Goal: Task Accomplishment & Management: Manage account settings

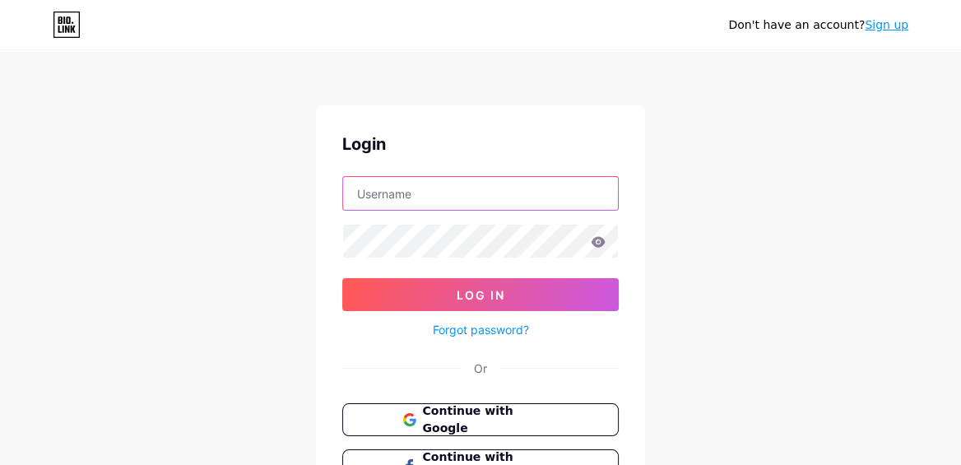
click at [447, 189] on input "text" at bounding box center [480, 193] width 275 height 33
type input "[EMAIL_ADDRESS][DOMAIN_NAME]"
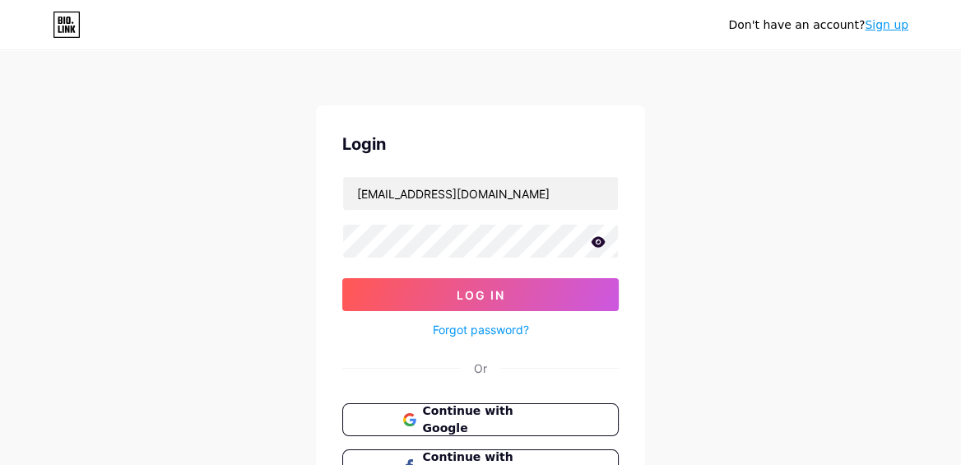
click at [601, 239] on icon at bounding box center [599, 241] width 14 height 11
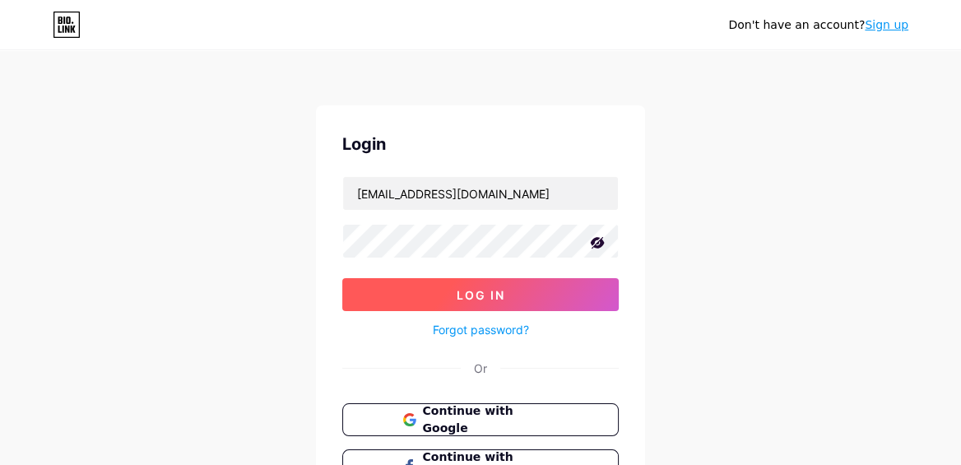
click at [488, 293] on span "Log In" at bounding box center [481, 295] width 49 height 14
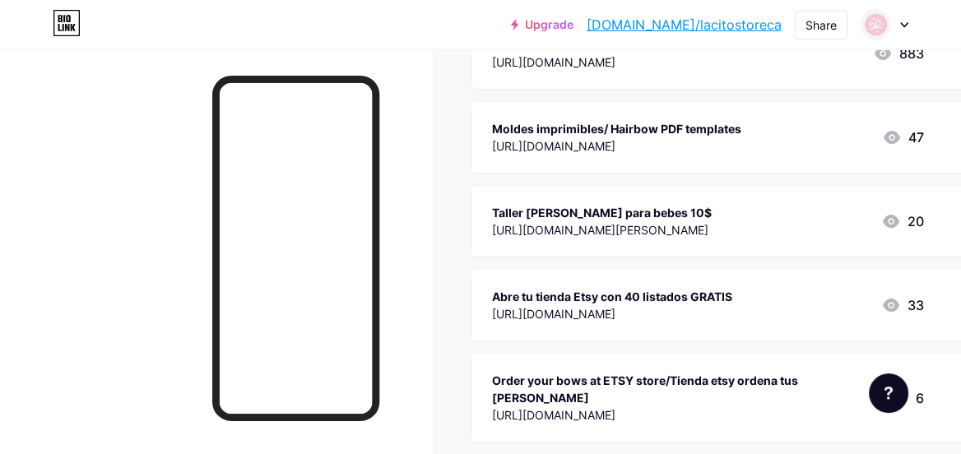
scroll to position [182, 0]
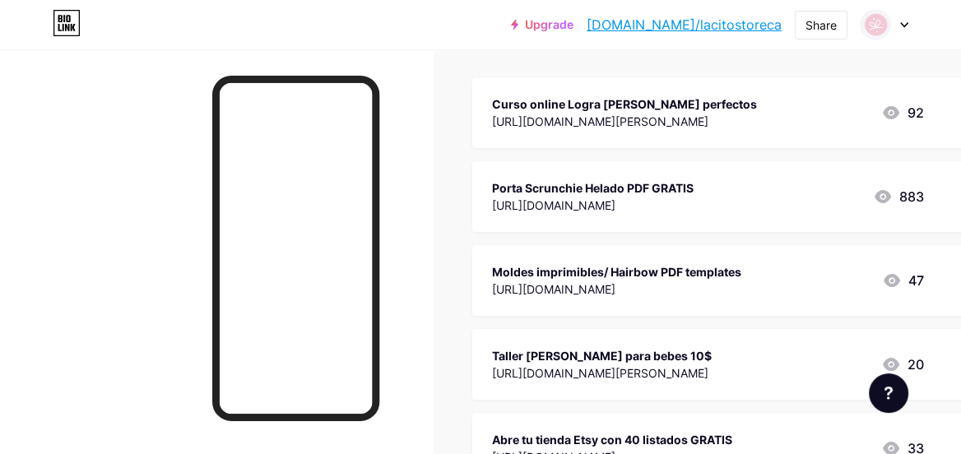
click at [886, 194] on icon at bounding box center [883, 196] width 16 height 13
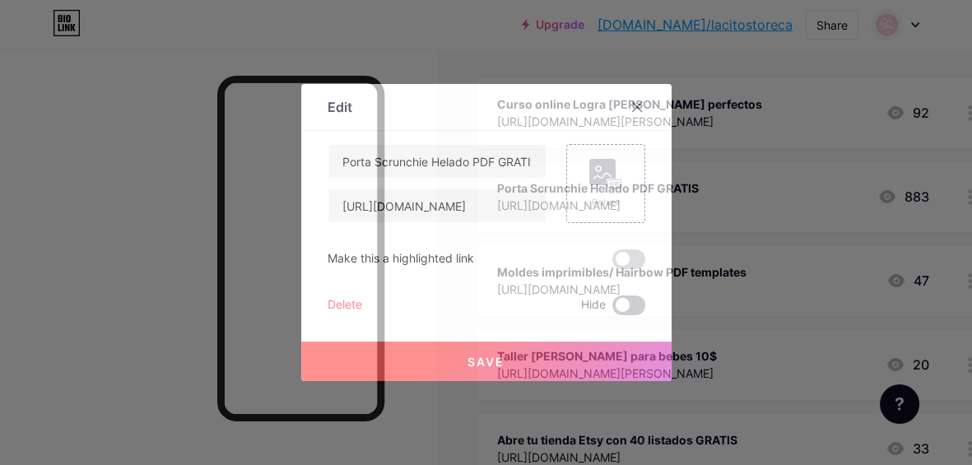
click at [632, 303] on span at bounding box center [628, 305] width 33 height 20
click at [612, 309] on input "checkbox" at bounding box center [612, 309] width 0 height 0
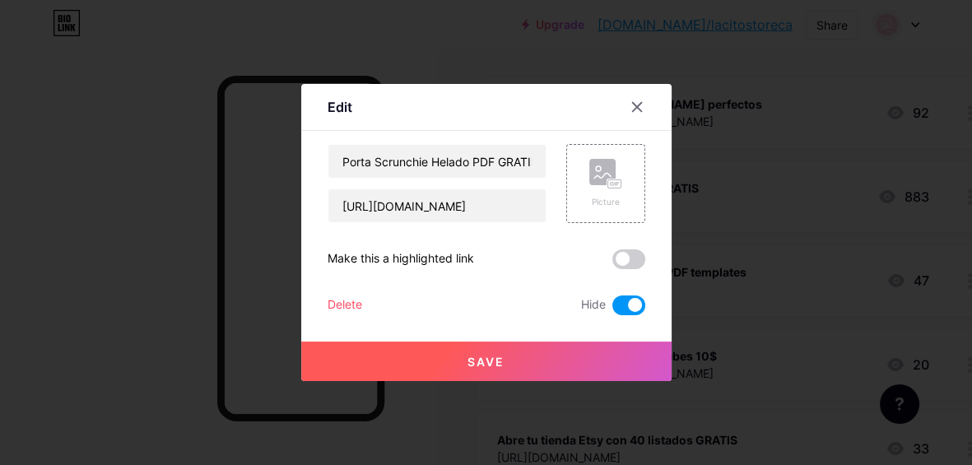
click at [499, 359] on span "Save" at bounding box center [485, 362] width 37 height 14
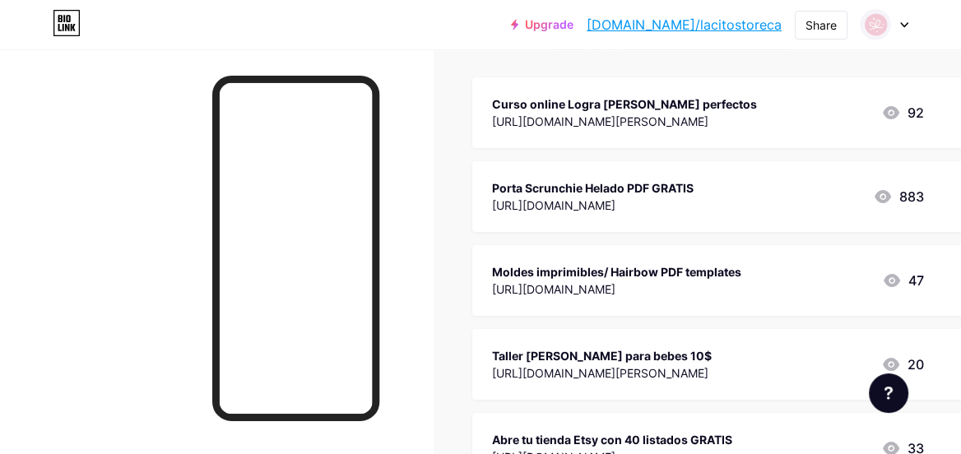
scroll to position [0, 0]
